Goal: Task Accomplishment & Management: Complete application form

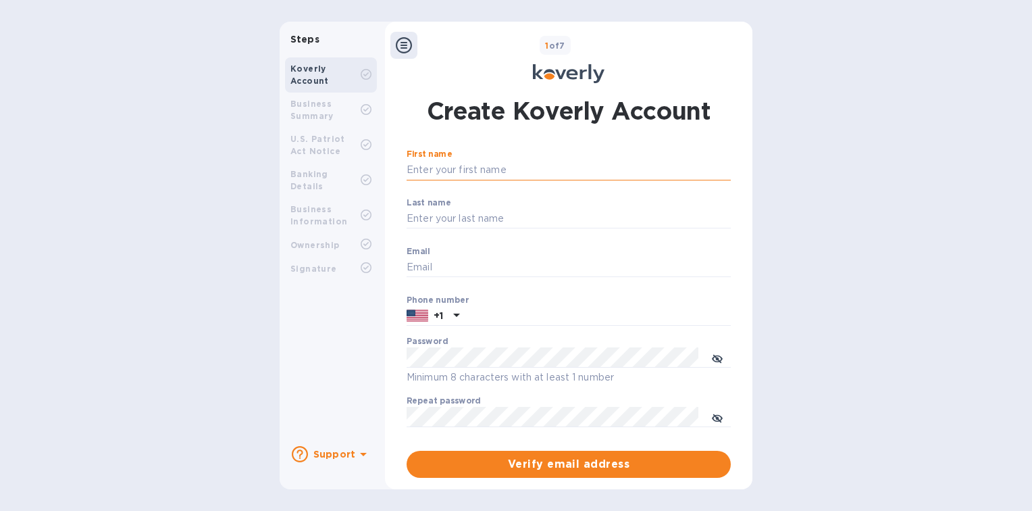
click at [494, 174] on input "First name" at bounding box center [569, 170] width 324 height 20
type input "BIrdsboro"
type input "Provisons"
type input "afrankel@bkpcorp.com"
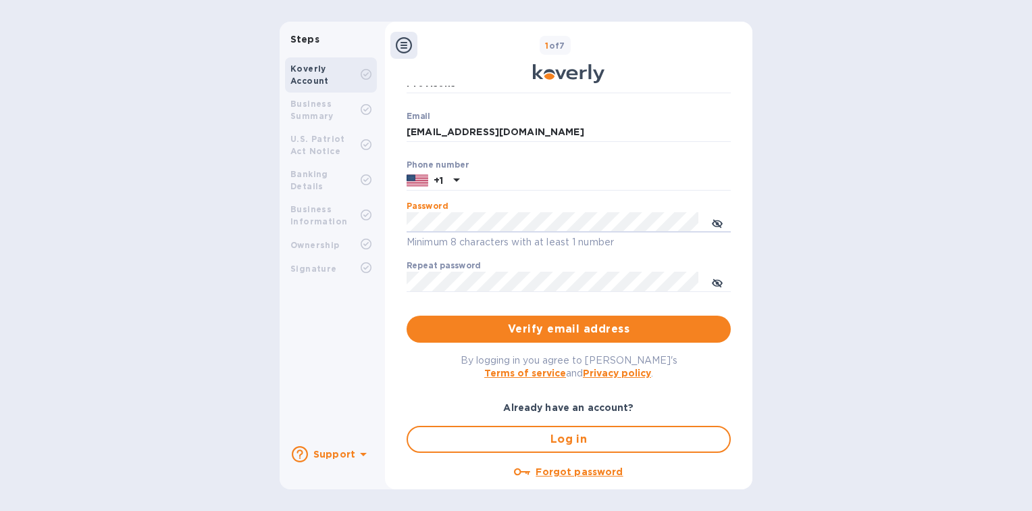
scroll to position [154, 0]
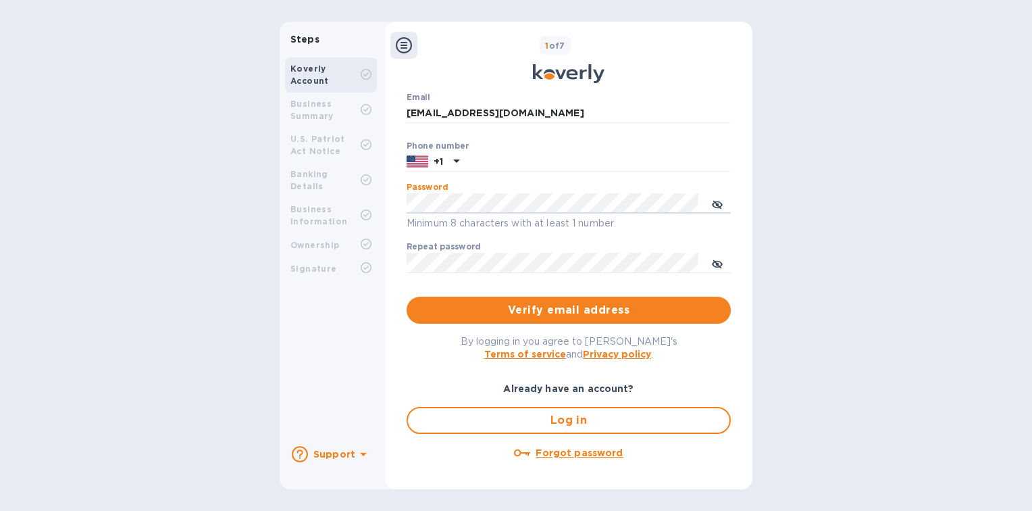
click at [574, 455] on u "Forgot password" at bounding box center [579, 452] width 87 height 11
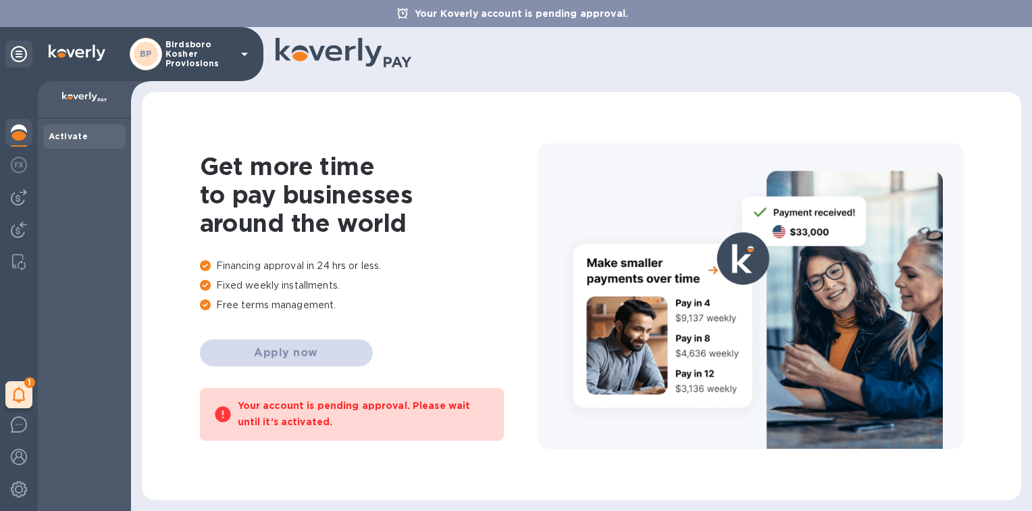
click at [305, 348] on div "Get more time to pay businesses around the world Financing approval in 24 hrs o…" at bounding box center [369, 296] width 338 height 288
click at [243, 58] on icon at bounding box center [244, 54] width 16 height 16
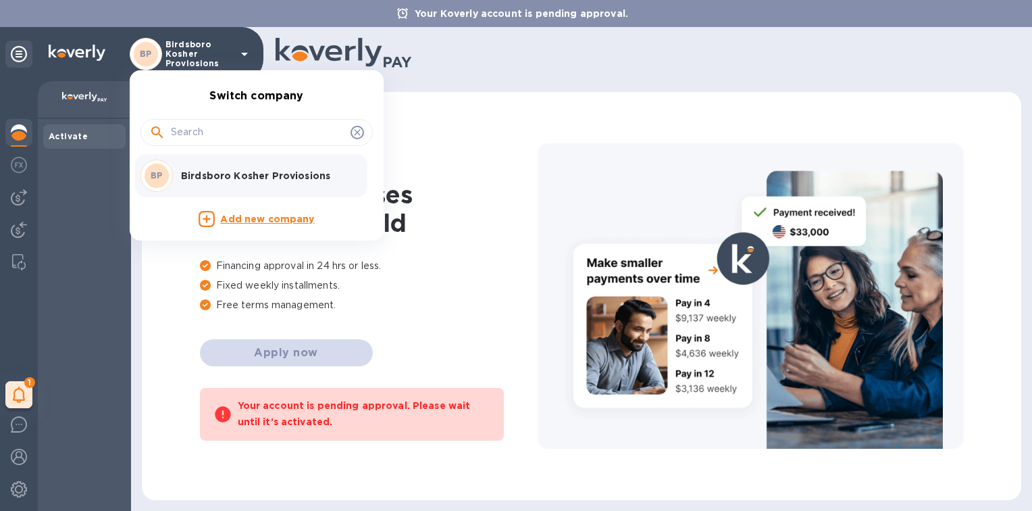
click at [228, 179] on p "Birdsboro Kosher Proviosions" at bounding box center [266, 176] width 170 height 14
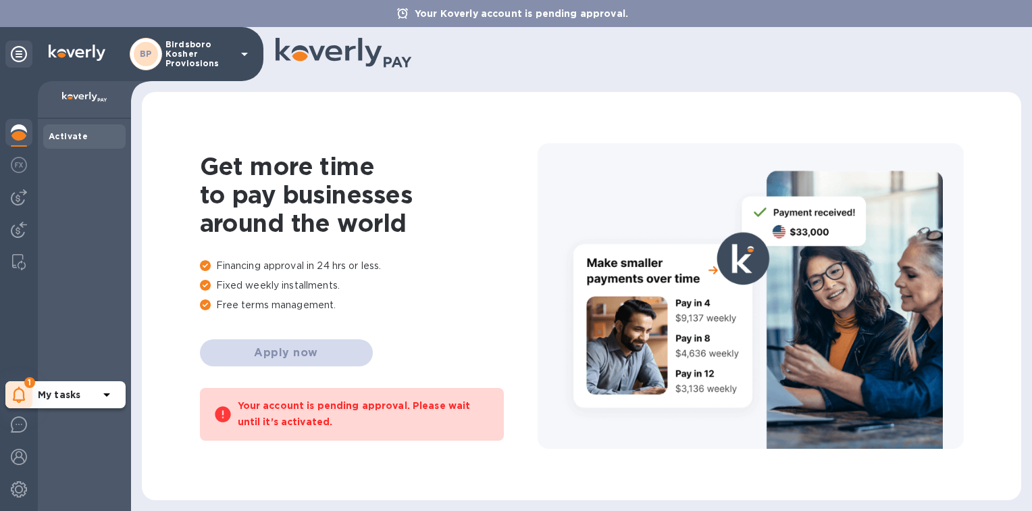
click at [57, 391] on b "My tasks" at bounding box center [59, 394] width 43 height 11
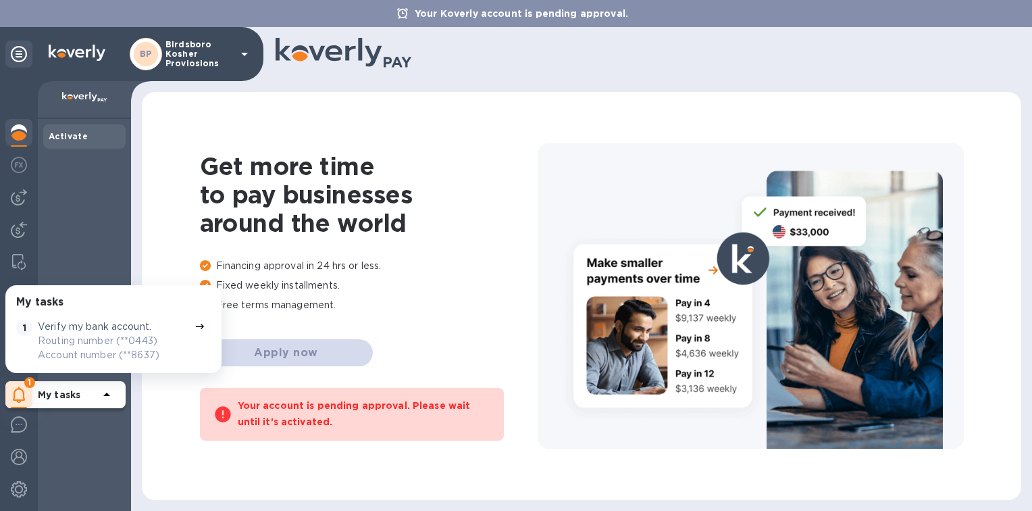
click at [195, 325] on icon at bounding box center [200, 326] width 11 height 11
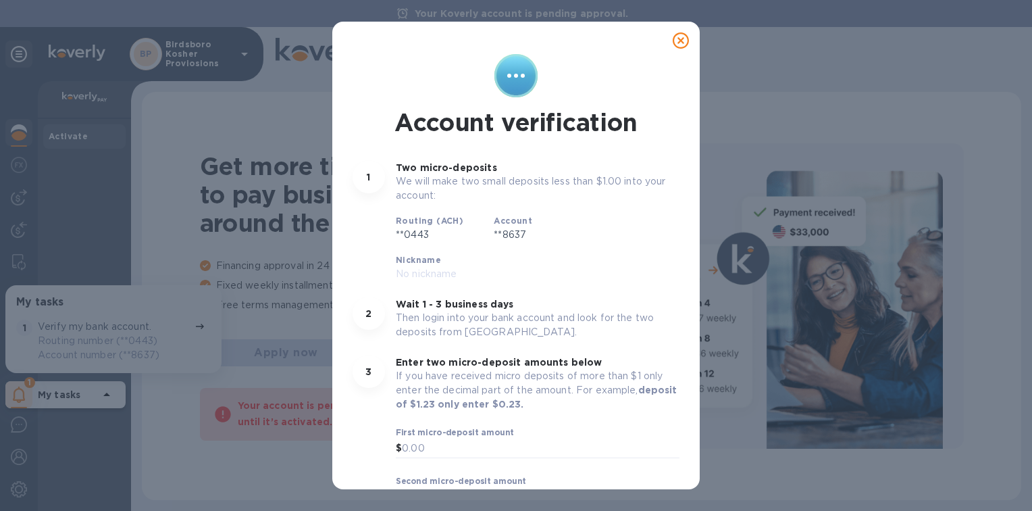
scroll to position [71, 0]
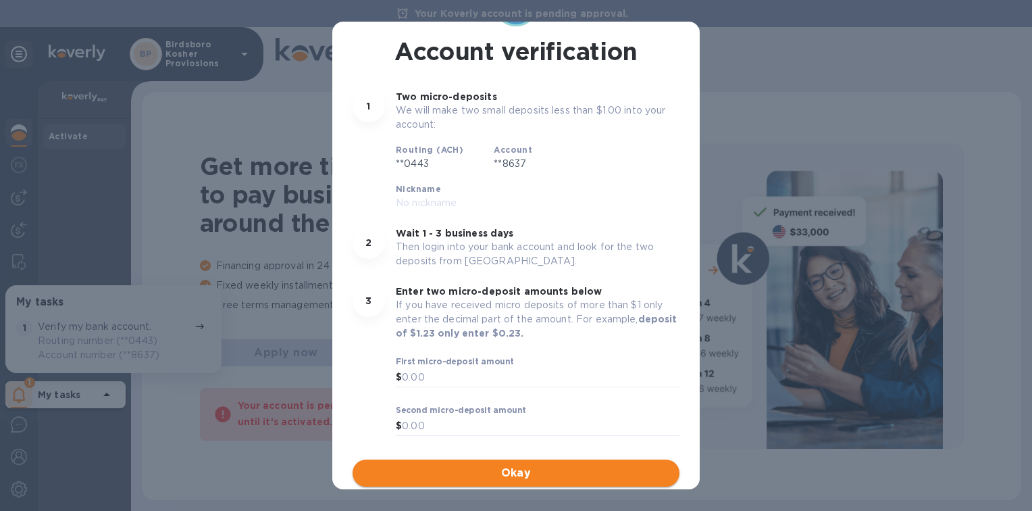
click at [521, 480] on span "Okay" at bounding box center [515, 473] width 305 height 16
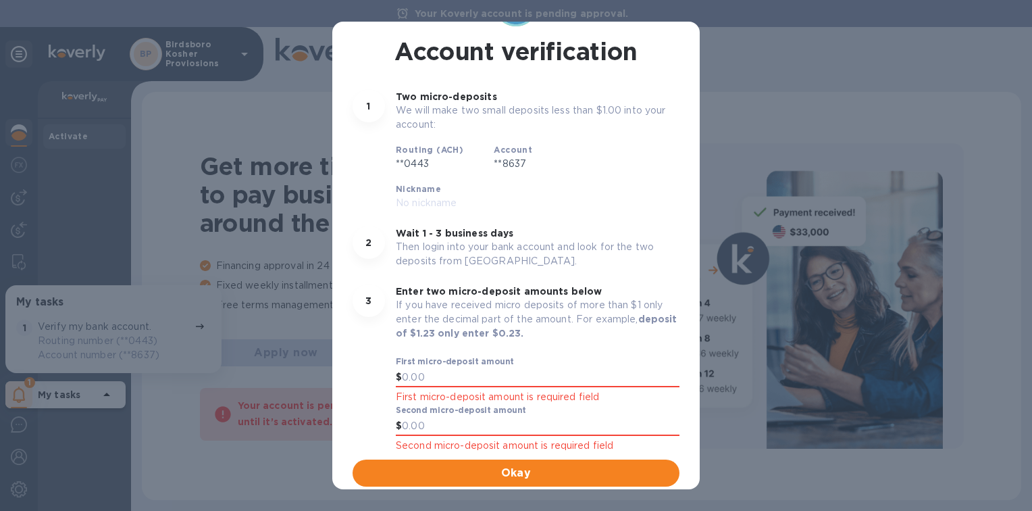
click at [713, 120] on div "Account verification 1 Two micro-deposits We will make two small deposits less …" at bounding box center [516, 255] width 1032 height 511
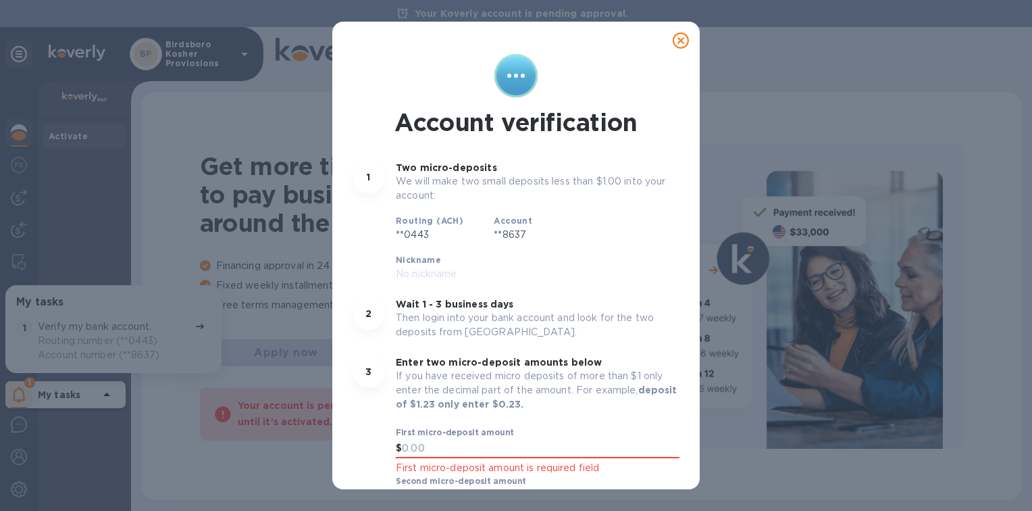
click at [677, 44] on icon at bounding box center [681, 40] width 16 height 16
